Goal: Obtain resource: Download file/media

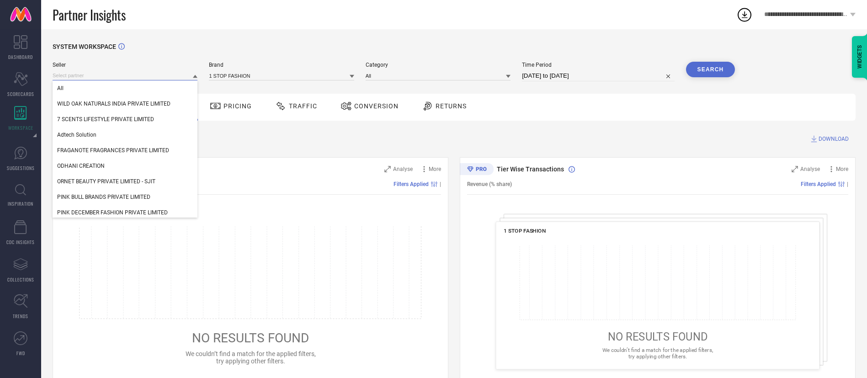
click at [119, 75] on input at bounding box center [125, 76] width 145 height 10
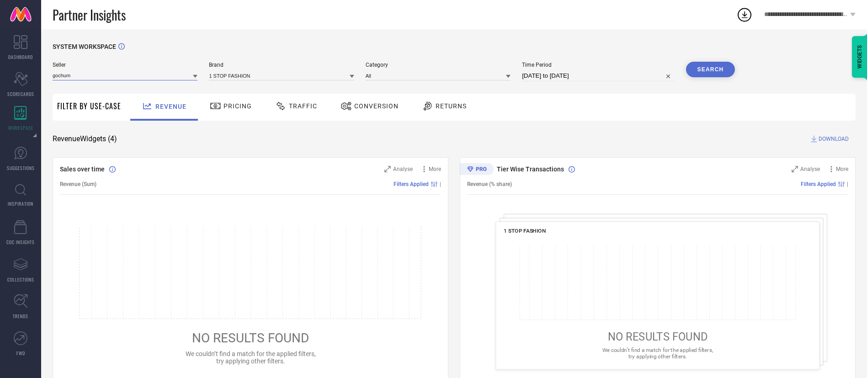
type input "gochums"
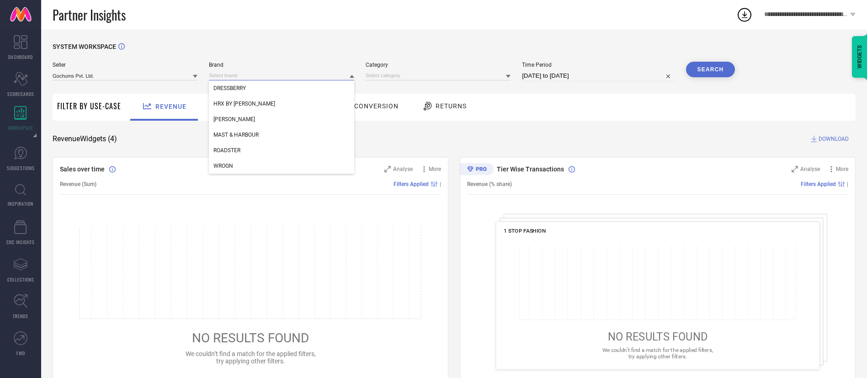
click at [220, 74] on input at bounding box center [281, 76] width 145 height 10
click at [240, 101] on span "HRX BY [PERSON_NAME]" at bounding box center [245, 104] width 62 height 6
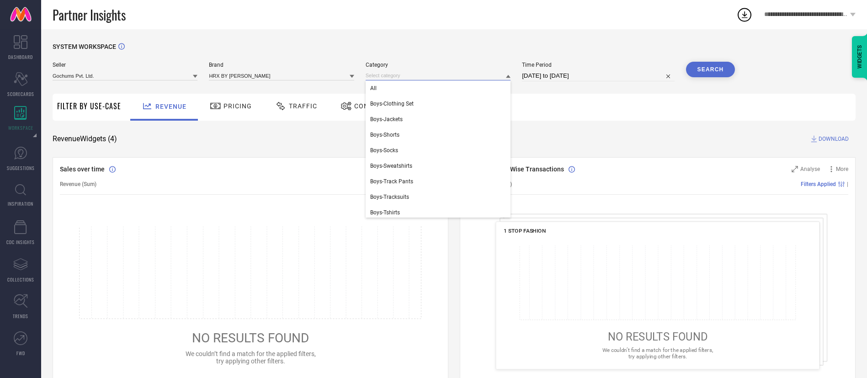
click at [456, 80] on input at bounding box center [438, 76] width 145 height 10
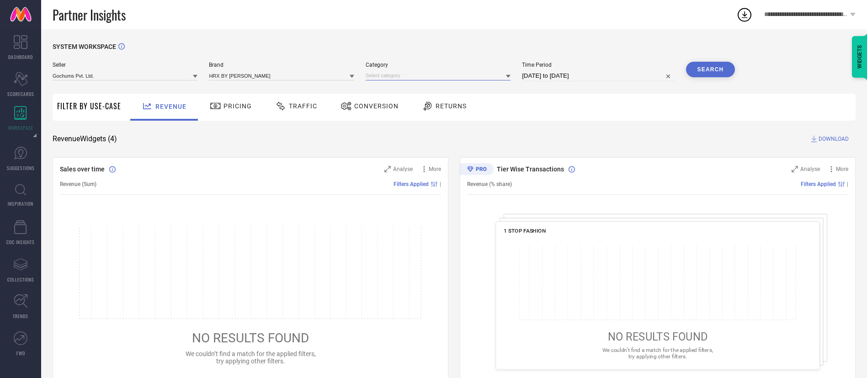
click at [454, 74] on input at bounding box center [438, 76] width 145 height 10
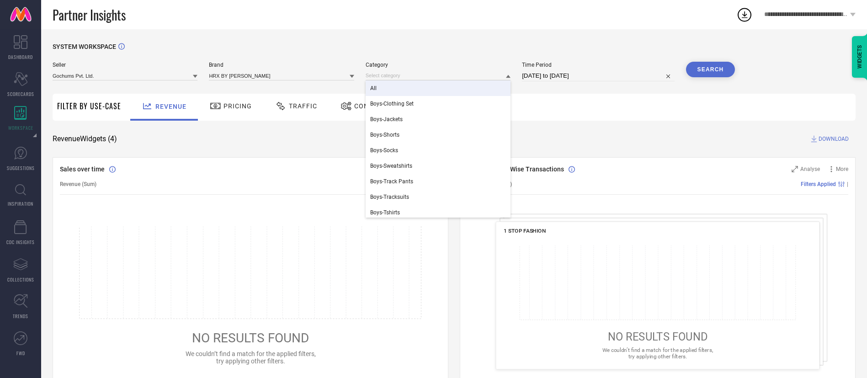
click at [452, 95] on div "All" at bounding box center [438, 88] width 145 height 16
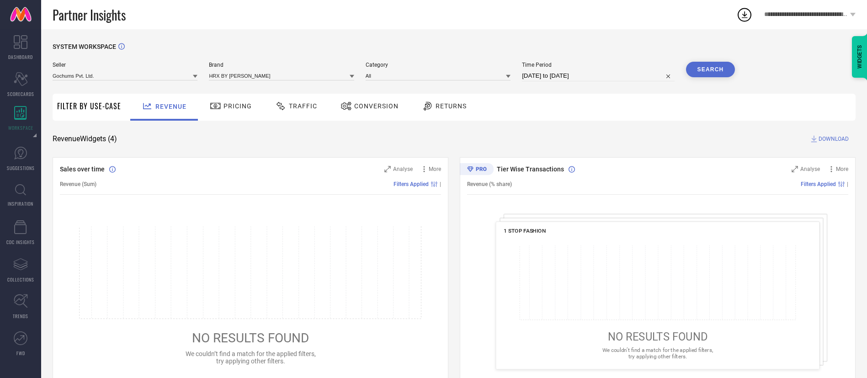
select select "7"
select select "2025"
select select "8"
select select "2025"
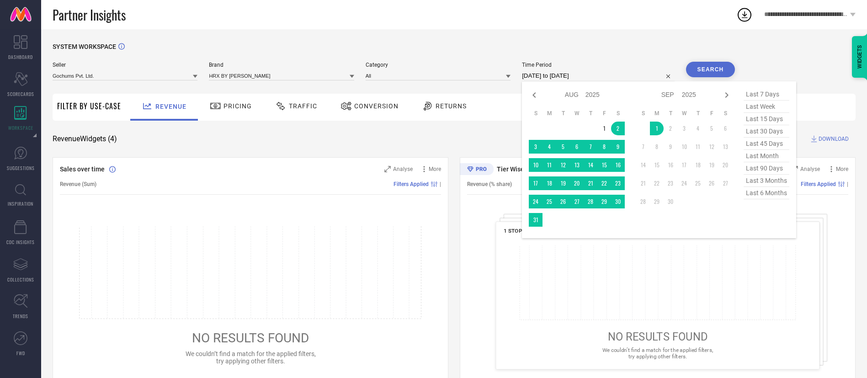
click at [601, 75] on input "[DATE] to [DATE]" at bounding box center [598, 75] width 152 height 11
click at [603, 127] on td "1" at bounding box center [605, 129] width 14 height 14
type input "[DATE] to [DATE]"
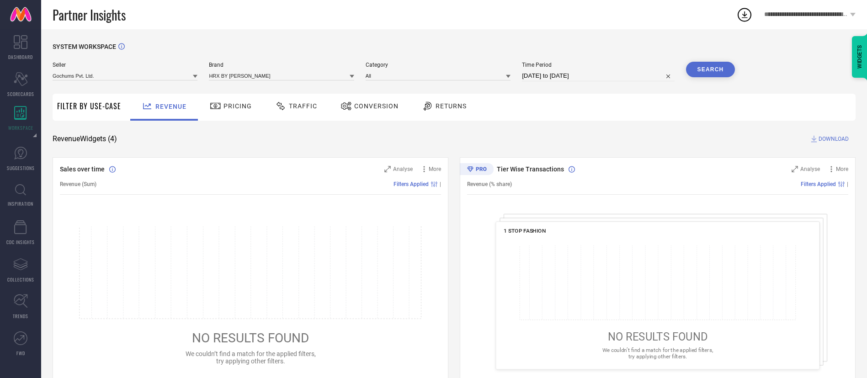
click at [705, 64] on button "Search" at bounding box center [710, 70] width 49 height 16
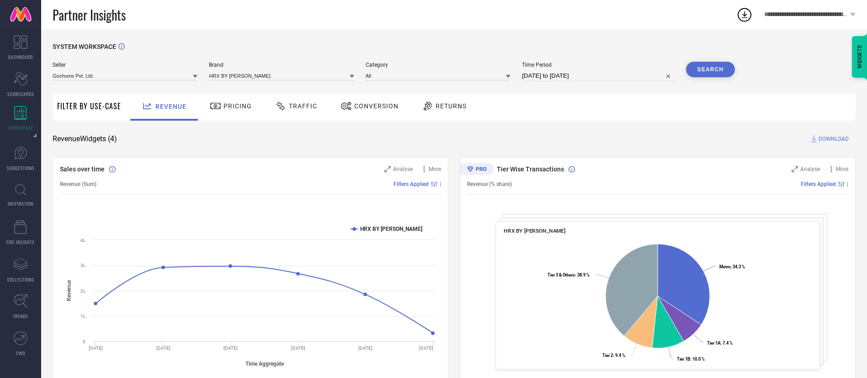
click at [376, 102] on div "Conversion" at bounding box center [369, 106] width 63 height 16
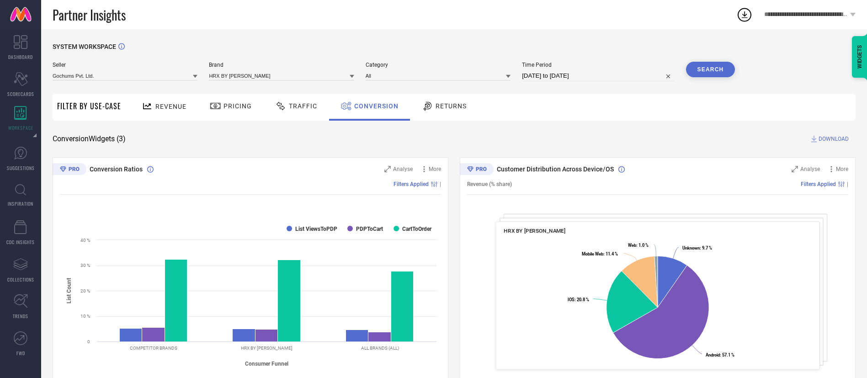
click at [841, 139] on span "DOWNLOAD" at bounding box center [834, 138] width 30 height 9
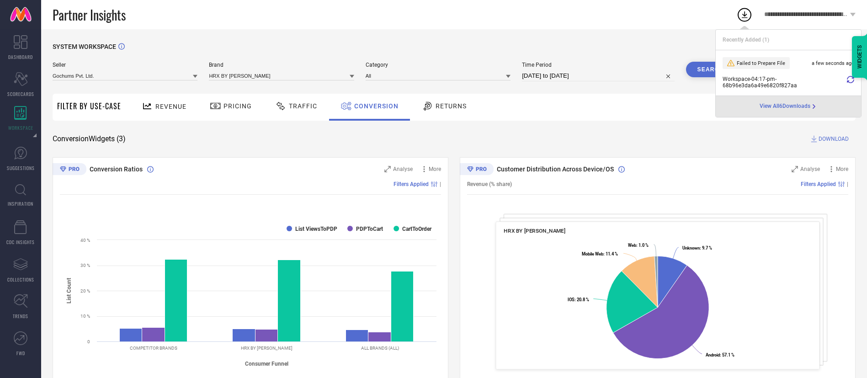
click at [783, 105] on span "View All 6 Downloads" at bounding box center [785, 106] width 51 height 7
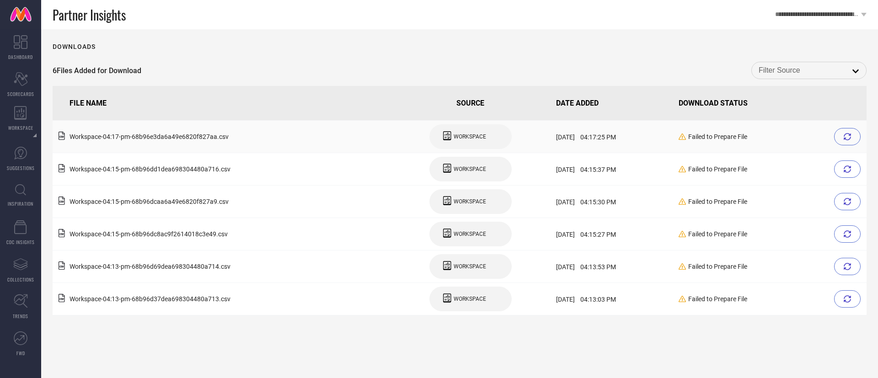
click at [852, 139] on div at bounding box center [847, 136] width 27 height 17
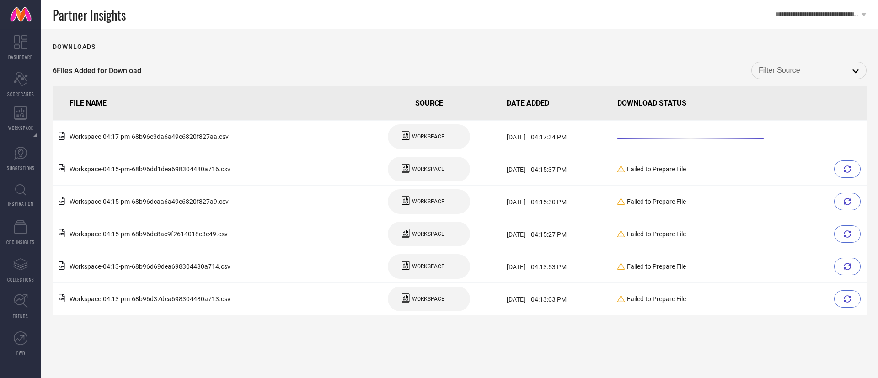
click at [852, 139] on td at bounding box center [740, 137] width 253 height 32
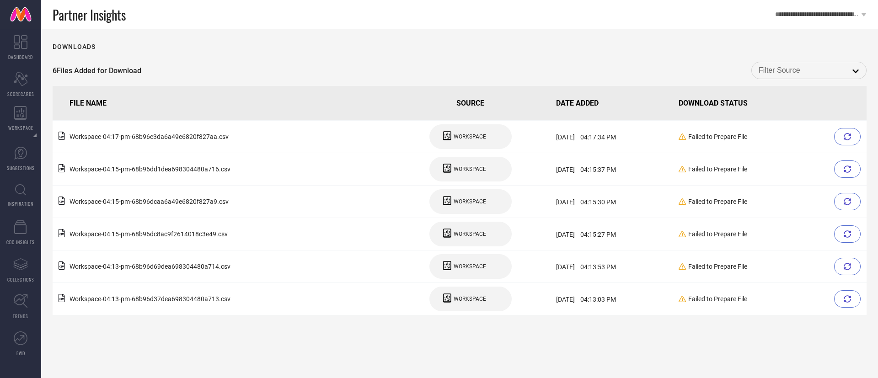
click at [840, 160] on div "Failed to Prepare File" at bounding box center [770, 168] width 184 height 17
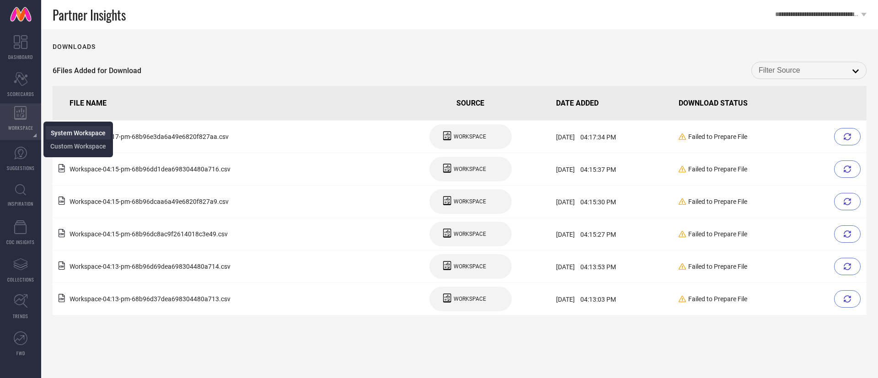
click at [53, 129] on span "System Workspace" at bounding box center [78, 132] width 55 height 7
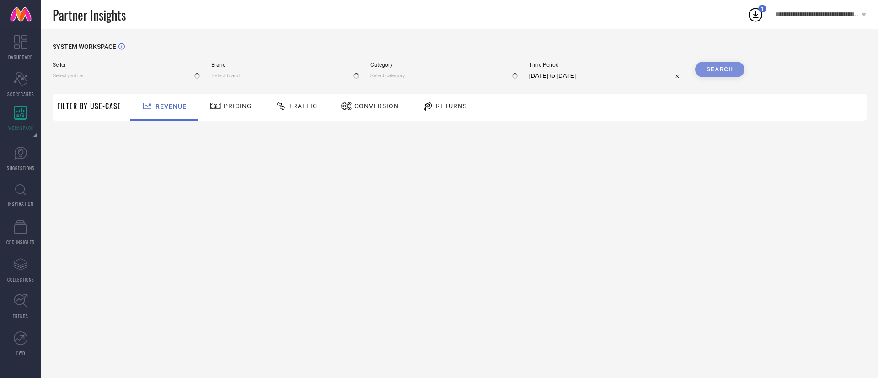
type input "All"
type input "1 STOP FASHION"
type input "All"
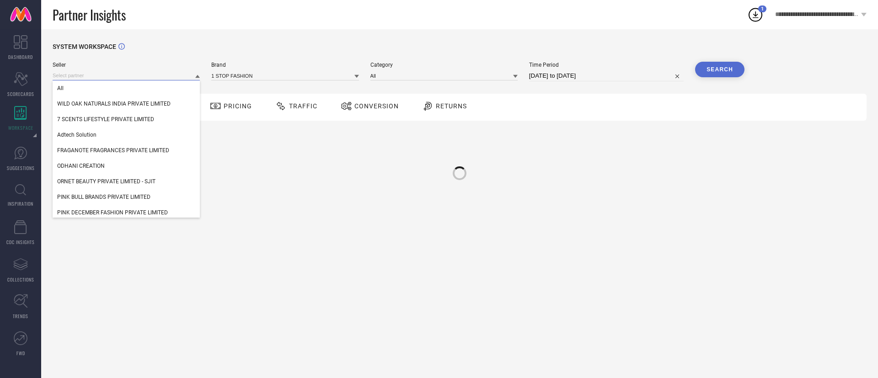
click at [123, 75] on input at bounding box center [126, 76] width 147 height 10
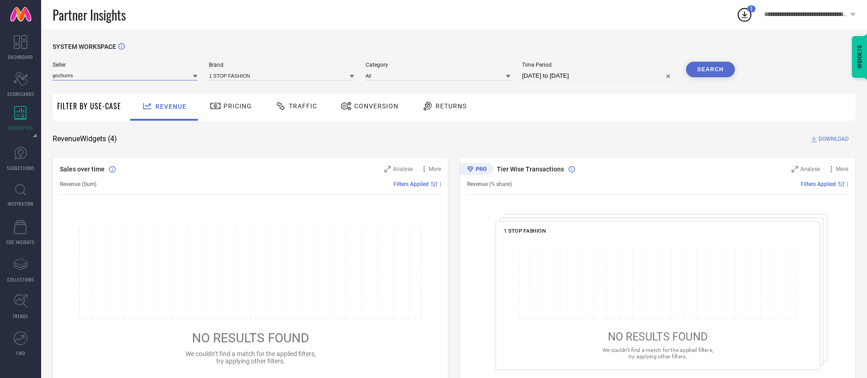
type input "gochums"
click at [133, 69] on div "Seller gochums" at bounding box center [125, 72] width 145 height 20
click at [131, 74] on input at bounding box center [125, 76] width 145 height 10
type input "gochums"
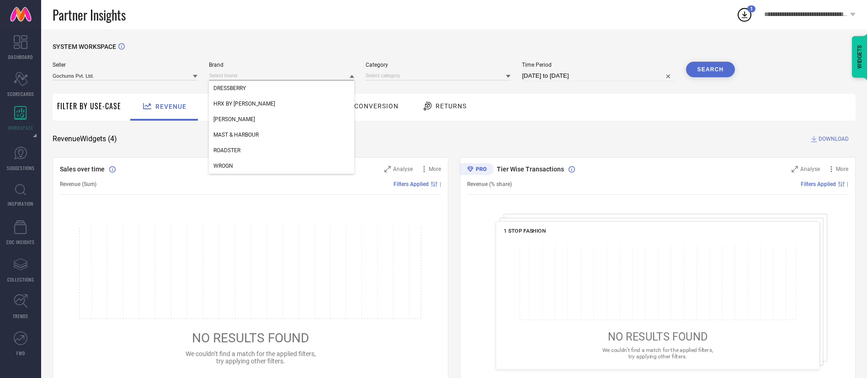
click at [214, 74] on input at bounding box center [281, 76] width 145 height 10
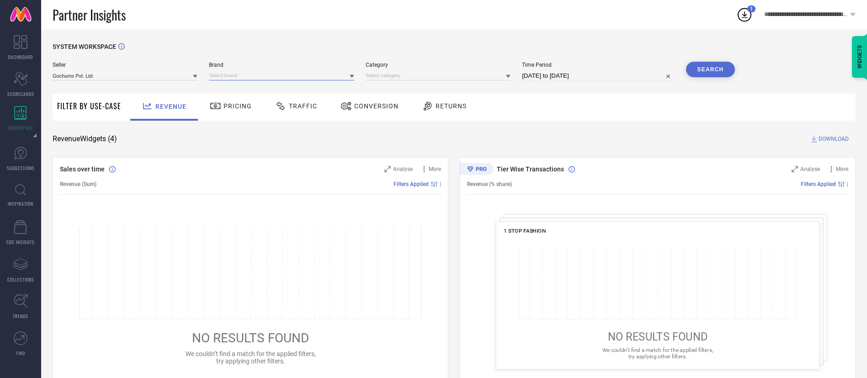
click at [233, 79] on input at bounding box center [281, 76] width 145 height 10
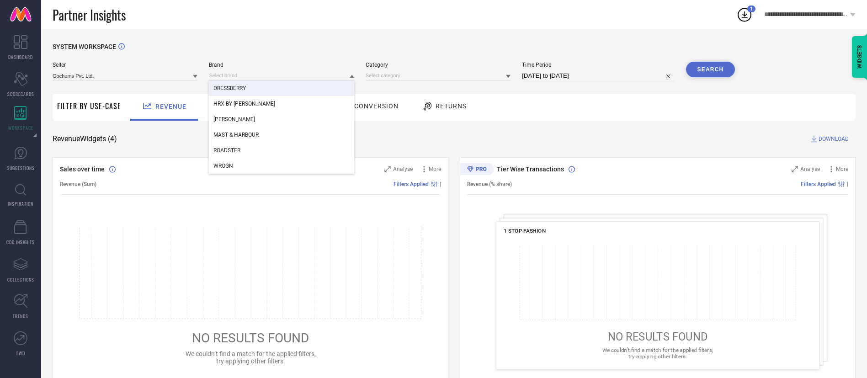
click at [240, 90] on span "DRESSBERRY" at bounding box center [230, 88] width 32 height 6
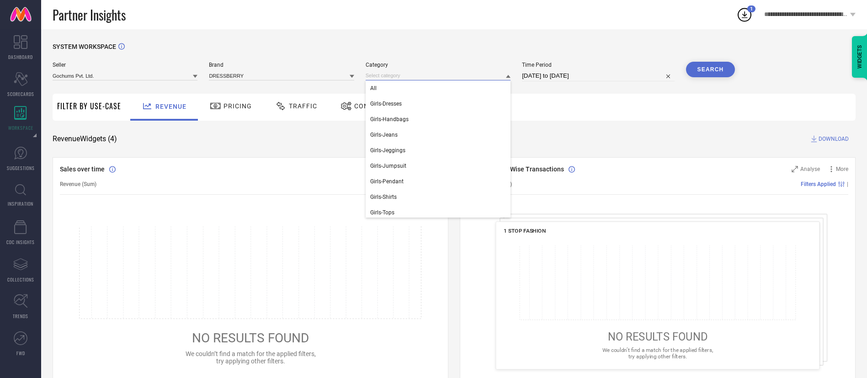
click at [385, 76] on input at bounding box center [438, 76] width 145 height 10
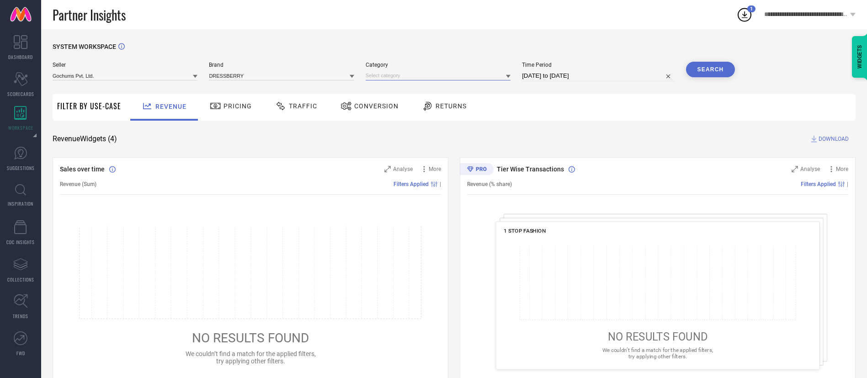
type input "l"
type input "flip flops"
click at [394, 87] on span "Women-Flip Flops" at bounding box center [392, 88] width 45 height 6
select select "7"
select select "2025"
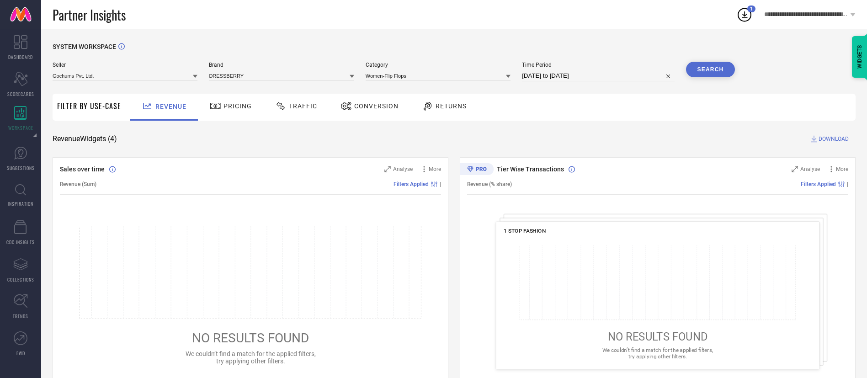
select select "8"
select select "2025"
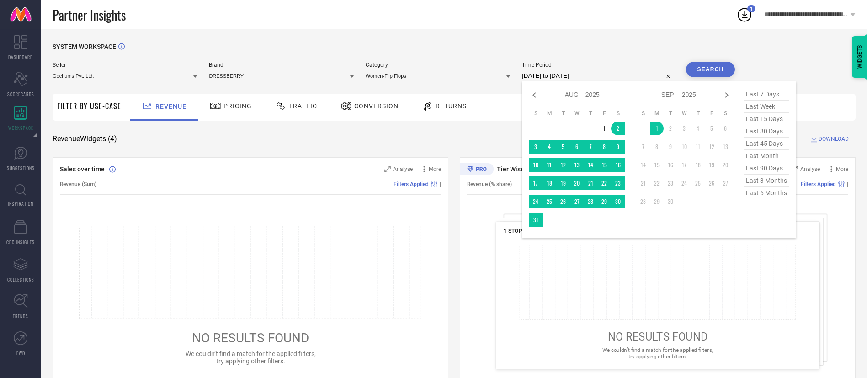
click at [602, 79] on input "[DATE] to [DATE]" at bounding box center [598, 75] width 152 height 11
click at [758, 155] on span "last month" at bounding box center [767, 156] width 46 height 12
type input "[DATE] to [DATE]"
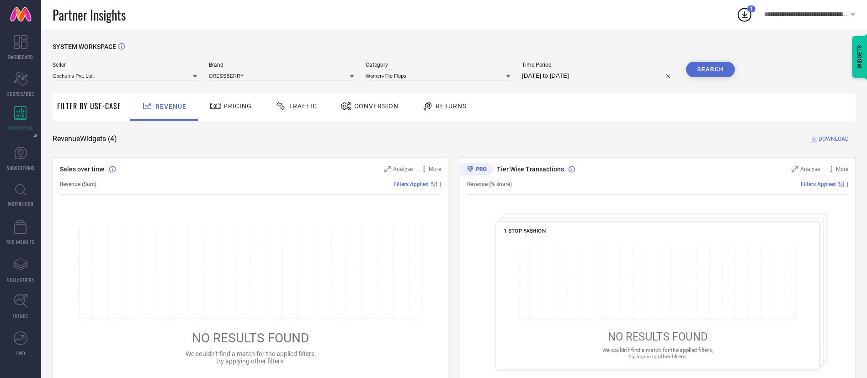
click at [723, 63] on button "Search" at bounding box center [710, 70] width 49 height 16
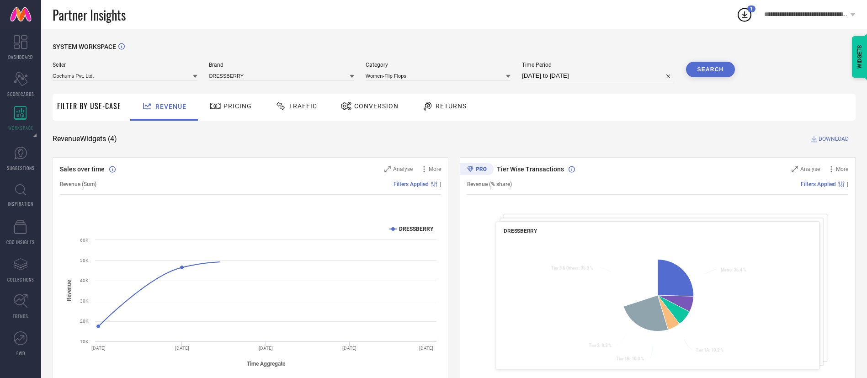
click at [384, 111] on div "Conversion" at bounding box center [369, 106] width 63 height 16
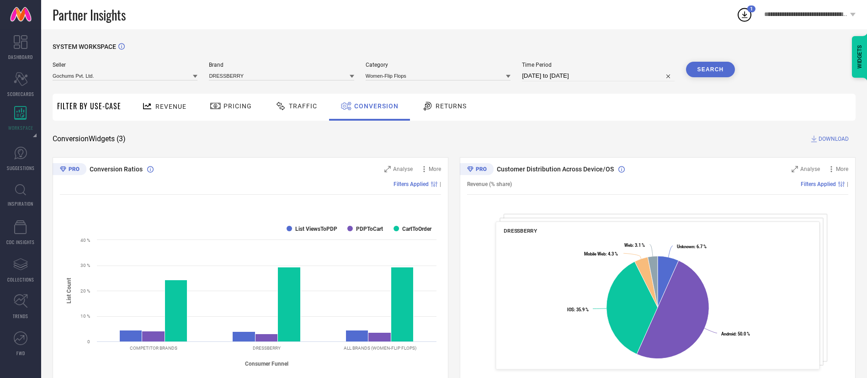
click at [822, 138] on span "DOWNLOAD" at bounding box center [834, 138] width 30 height 9
